Goal: Task Accomplishment & Management: Use online tool/utility

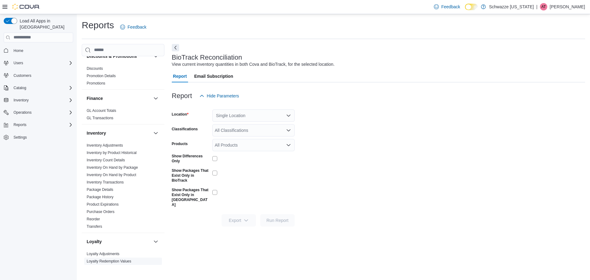
scroll to position [154, 0]
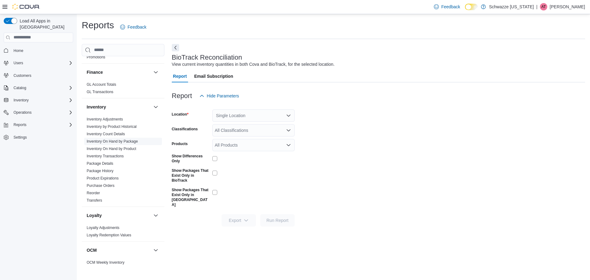
click at [125, 140] on link "Inventory On Hand by Package" at bounding box center [112, 141] width 51 height 4
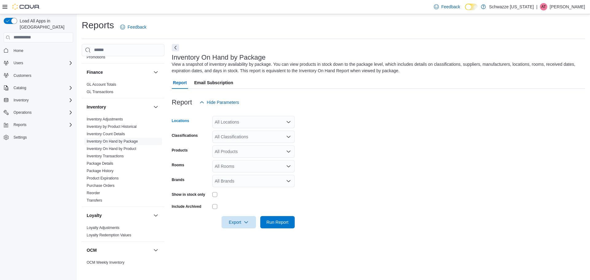
click at [249, 126] on div "All Locations" at bounding box center [253, 122] width 82 height 12
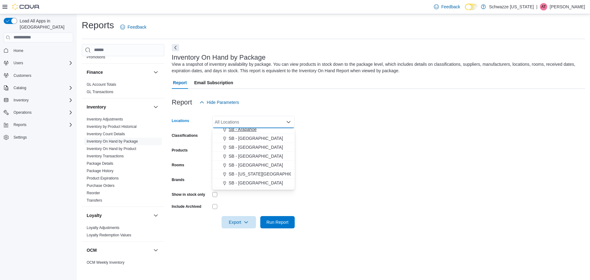
click at [250, 130] on span "SB - Arapahoe" at bounding box center [243, 129] width 28 height 6
click at [328, 148] on form "Locations SB - [GEOGRAPHIC_DATA] Combo box. Selected. SB - [GEOGRAPHIC_DATA]. P…" at bounding box center [378, 168] width 413 height 120
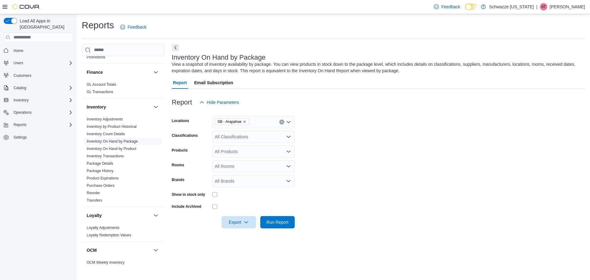
click at [232, 136] on div "All Classifications" at bounding box center [253, 137] width 82 height 12
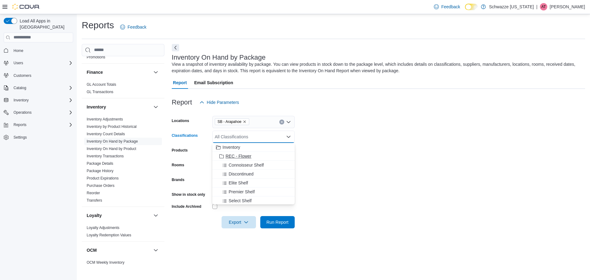
click at [235, 155] on span "REC - Flower" at bounding box center [239, 156] width 26 height 6
drag, startPoint x: 343, startPoint y: 145, endPoint x: 336, endPoint y: 146, distance: 7.1
click at [340, 146] on form "Locations SB - Arapahoe Classifications REC - Flower Combo box. Selected. REC -…" at bounding box center [378, 168] width 413 height 120
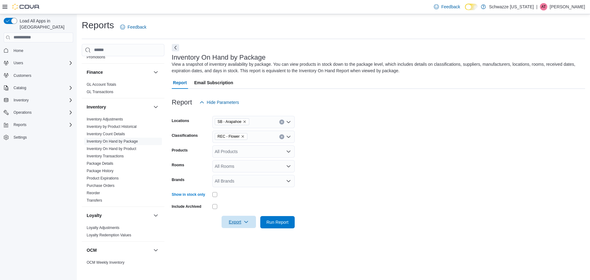
click at [248, 225] on span "Export" at bounding box center [238, 222] width 27 height 12
click at [245, 235] on span "Export to Excel" at bounding box center [240, 234] width 28 height 5
